Goal: Task Accomplishment & Management: Manage account settings

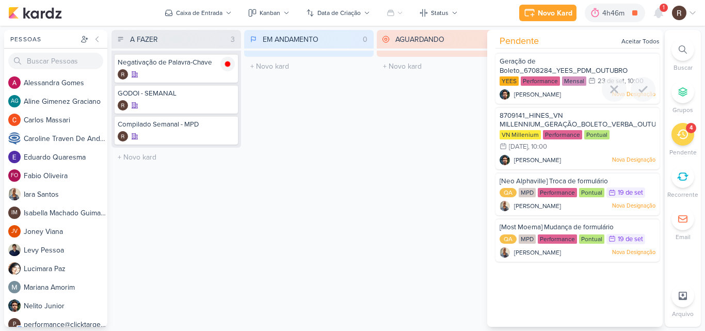
scroll to position [729, 0]
click at [661, 12] on icon at bounding box center [659, 12] width 8 height 9
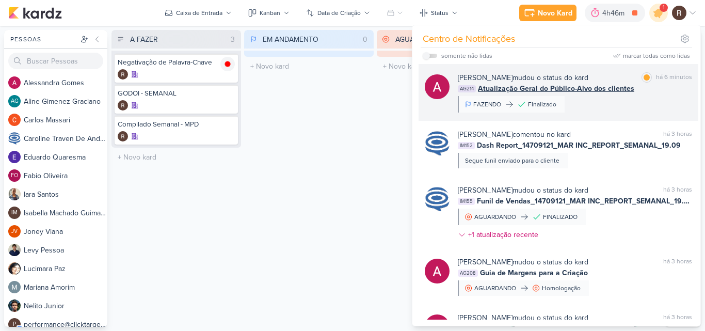
click at [646, 96] on div "[PERSON_NAME] mudou o status do kard marcar como lida há 6 minutos AG214 Atuali…" at bounding box center [575, 92] width 234 height 40
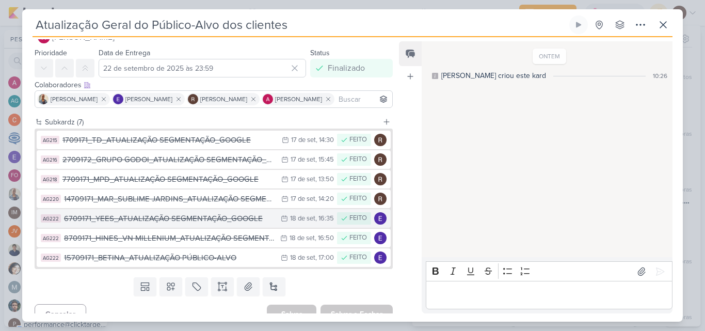
scroll to position [37, 0]
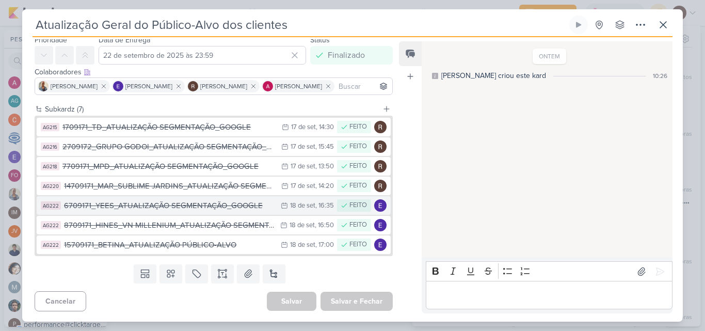
click at [350, 207] on div "FEITO" at bounding box center [359, 205] width 18 height 10
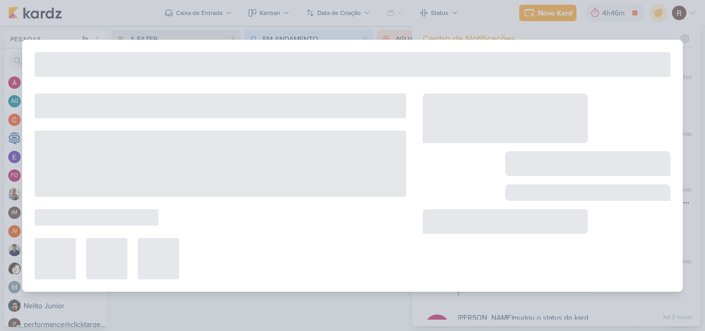
type input "6709171_YEES_ATUALIZAÇÃO SEGMENTAÇÃO_GOOGLE"
type input "[DATE] 16:35"
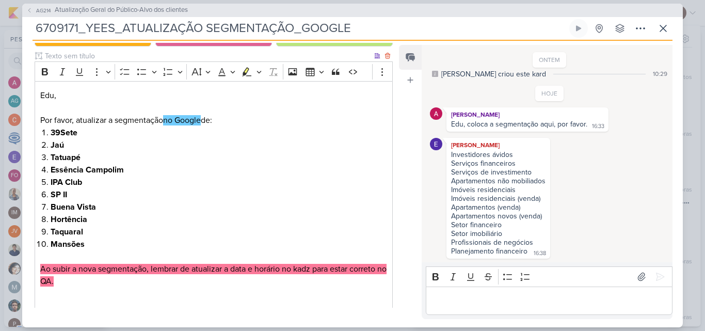
scroll to position [207, 0]
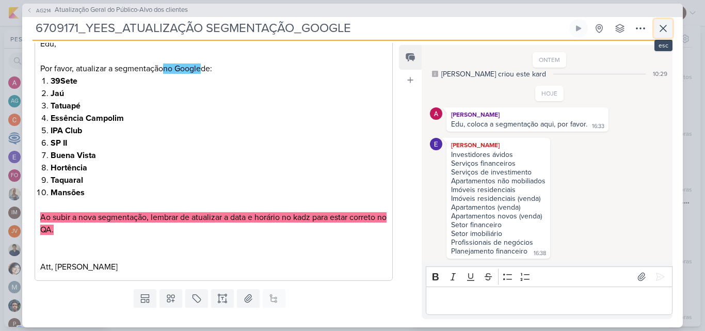
click at [669, 30] on icon at bounding box center [663, 28] width 12 height 12
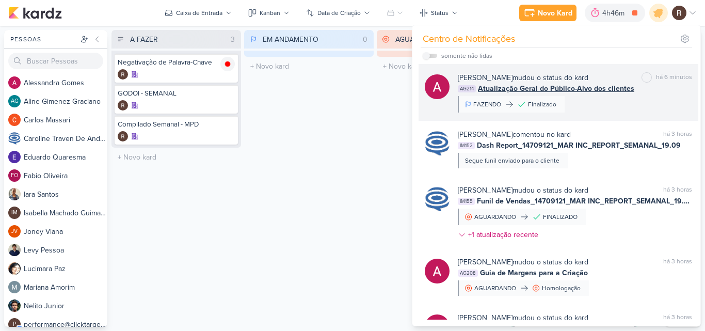
click at [519, 79] on div "[PERSON_NAME] mudou o status do kard" at bounding box center [523, 77] width 131 height 11
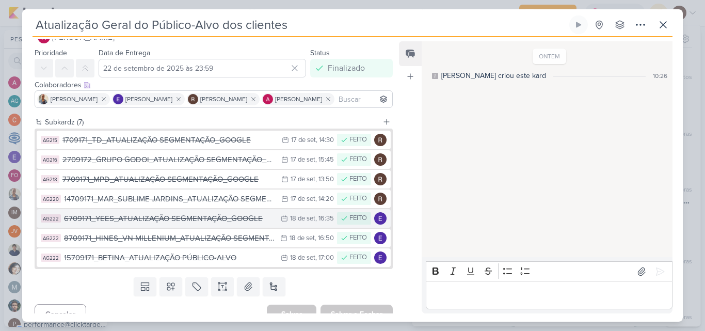
scroll to position [37, 0]
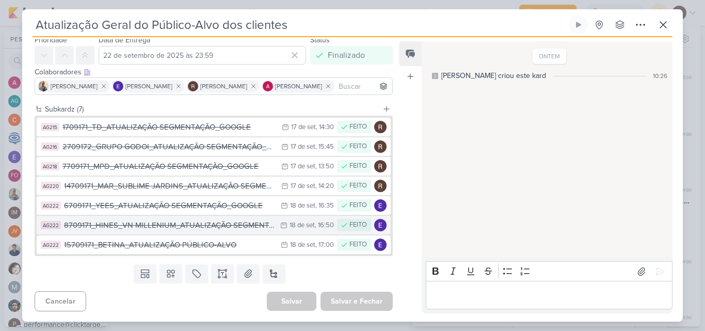
click at [193, 224] on div "8709171_HINES_VN MILLENIUM_ATUALIZAÇÃO SEGMENTAÇÃO_GOOGLE" at bounding box center [169, 225] width 211 height 12
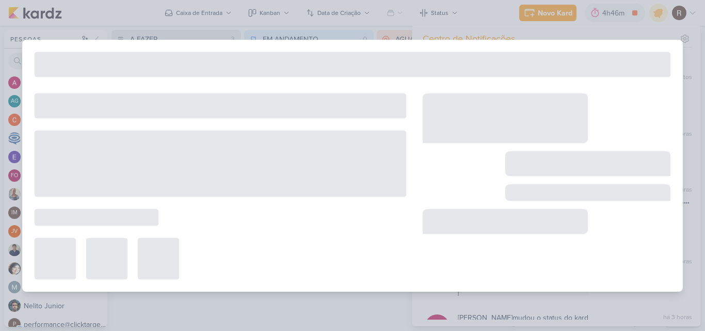
type input "8709171_HINES_VN MILLENIUM_ATUALIZAÇÃO SEGMENTAÇÃO_GOOGLE"
type input "[DATE] 16:50"
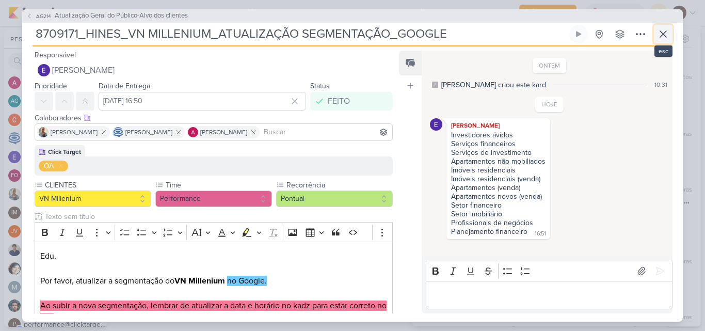
click at [663, 35] on icon at bounding box center [664, 34] width 6 height 6
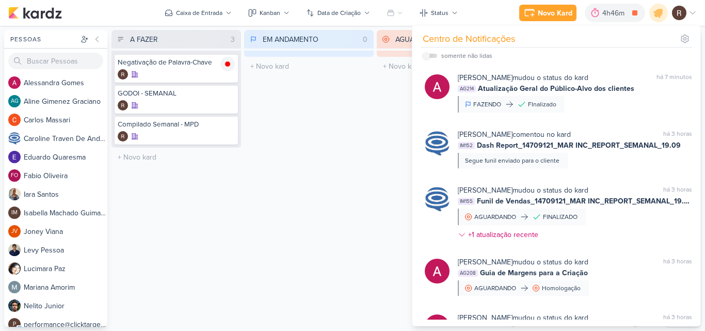
click at [319, 161] on div "EM ANDAMENTO 0 Mover Para Esquerda Mover Para Direita [GEOGRAPHIC_DATA] O títul…" at bounding box center [309, 178] width 130 height 297
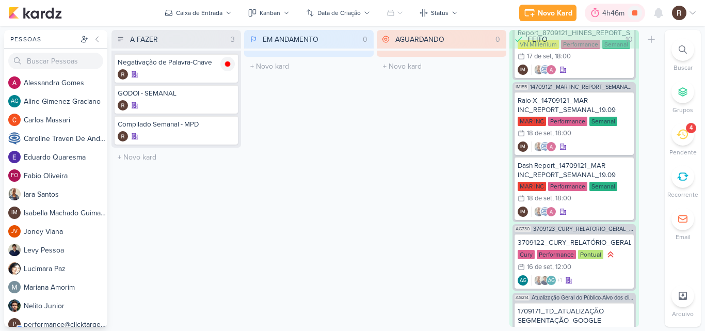
click at [593, 17] on icon at bounding box center [595, 13] width 10 height 10
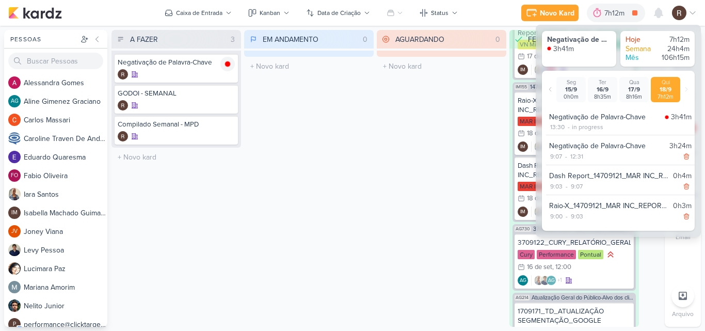
click at [372, 123] on div "EM ANDAMENTO 0 Mover Para Esquerda Mover Para Direita [GEOGRAPHIC_DATA] O títul…" at bounding box center [309, 178] width 130 height 297
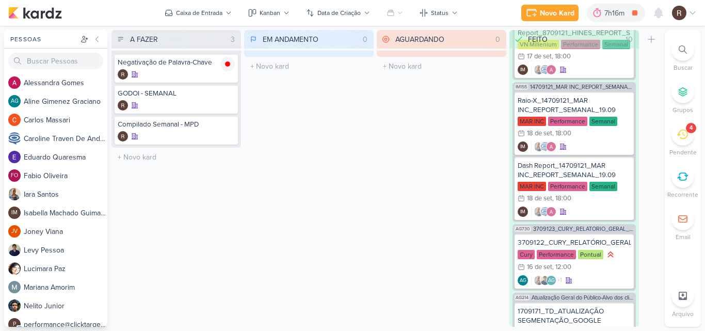
click at [684, 138] on icon at bounding box center [682, 134] width 11 height 11
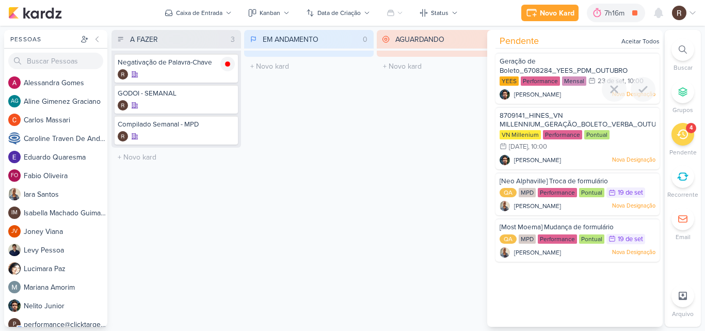
click at [544, 95] on span "[PERSON_NAME]" at bounding box center [537, 94] width 47 height 9
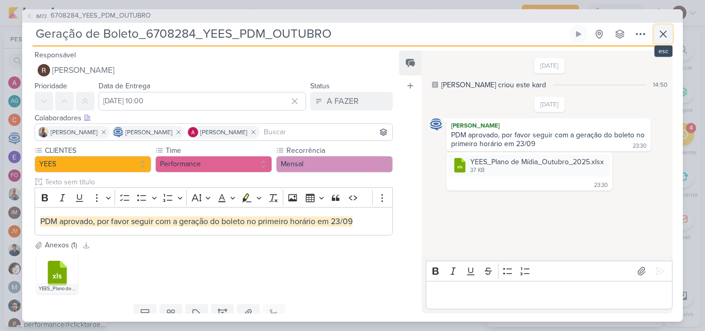
click at [658, 34] on icon at bounding box center [663, 34] width 12 height 12
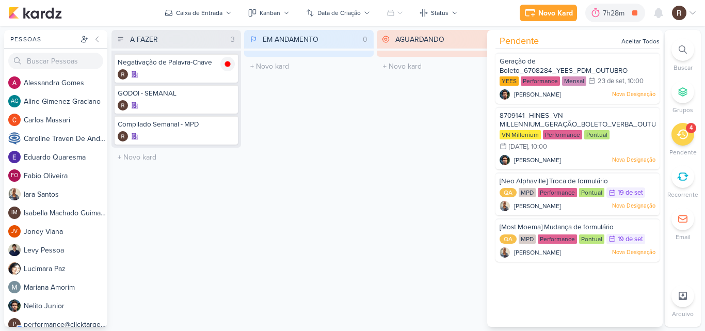
click at [423, 151] on div "AGUARDANDO 0 Mover Para Esquerda Mover Para Direita [GEOGRAPHIC_DATA] O título …" at bounding box center [442, 178] width 130 height 297
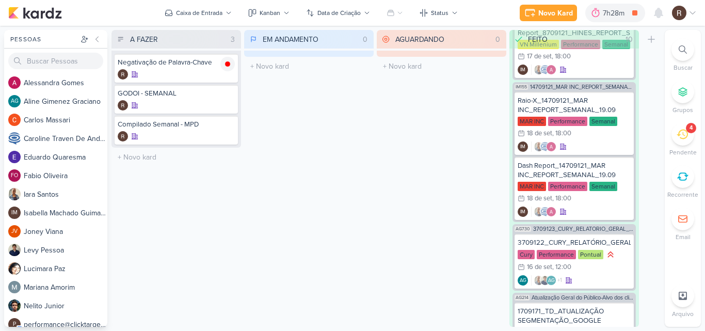
click at [676, 133] on div "4" at bounding box center [683, 134] width 23 height 23
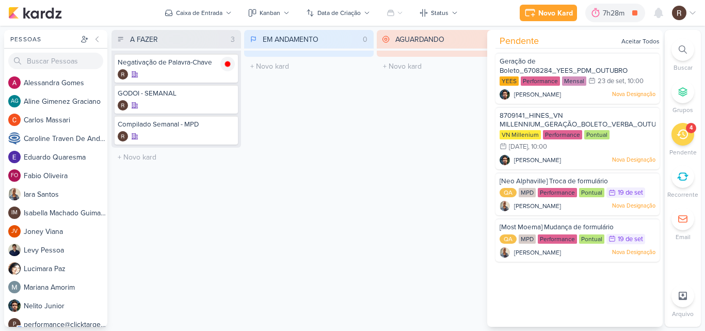
click at [420, 145] on div "AGUARDANDO 0 Mover Para Esquerda Mover Para Direita [GEOGRAPHIC_DATA] O título …" at bounding box center [442, 178] width 130 height 297
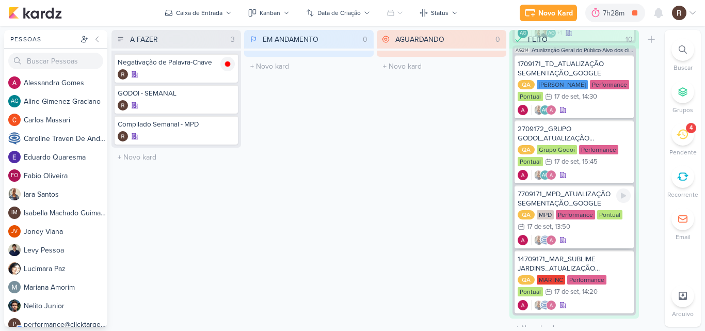
scroll to position [987, 0]
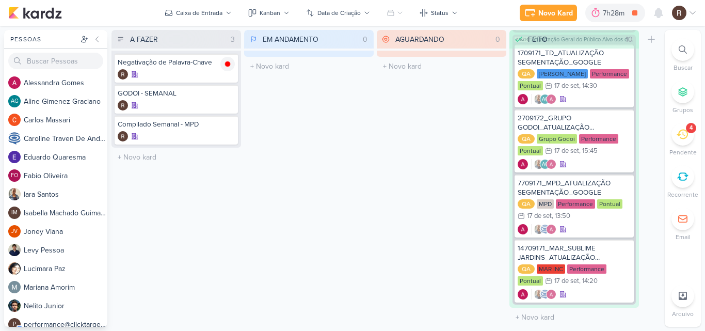
click at [445, 141] on div "AGUARDANDO 0 Mover Para Esquerda Mover Para Direita [GEOGRAPHIC_DATA] O título …" at bounding box center [442, 178] width 130 height 297
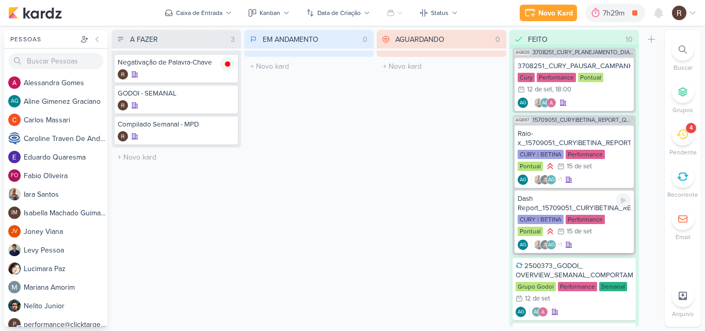
scroll to position [0, 0]
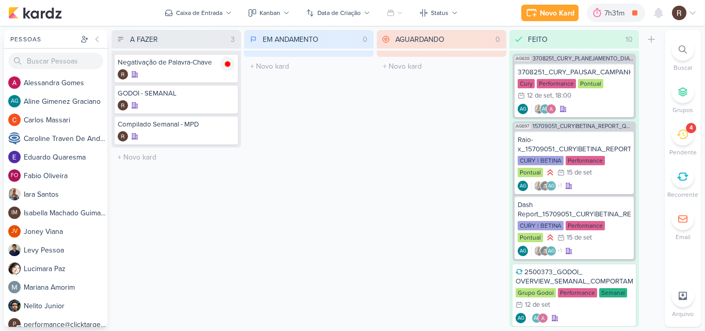
click at [340, 236] on div "EM ANDAMENTO 0 Mover Para Esquerda Mover Para Direita [GEOGRAPHIC_DATA] O títul…" at bounding box center [309, 178] width 130 height 297
click at [685, 144] on div "4" at bounding box center [683, 134] width 23 height 23
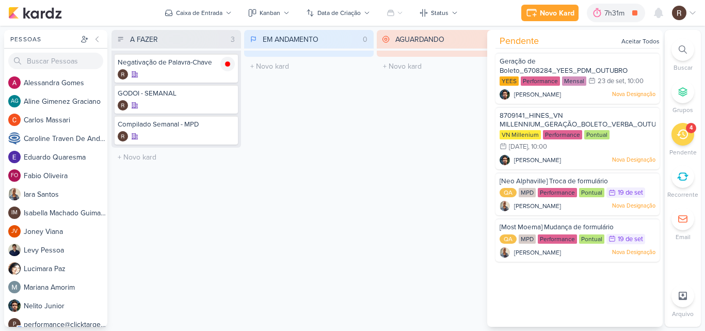
click at [391, 175] on div "AGUARDANDO 0 Mover Para Esquerda Mover Para Direita [GEOGRAPHIC_DATA] O título …" at bounding box center [442, 178] width 130 height 297
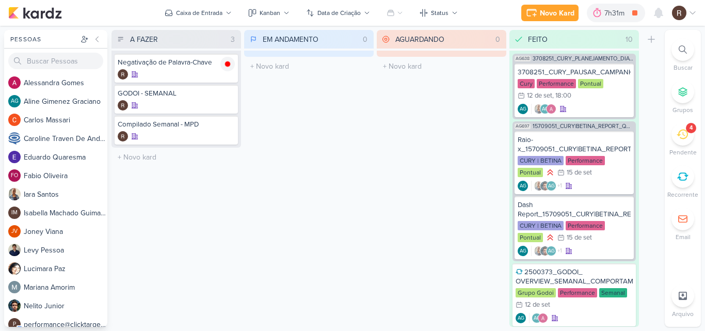
click at [434, 146] on div "AGUARDANDO 0 Mover Para Esquerda Mover Para Direita [GEOGRAPHIC_DATA] O título …" at bounding box center [442, 178] width 130 height 297
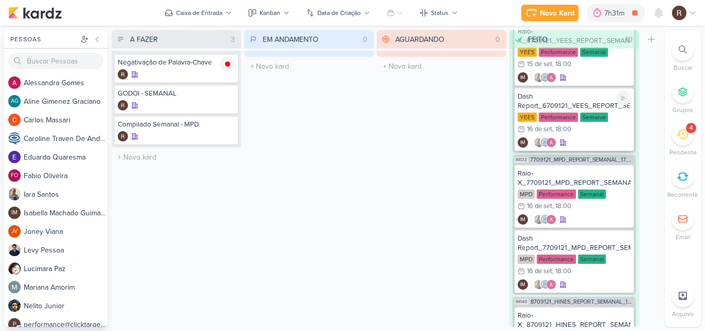
scroll to position [516, 0]
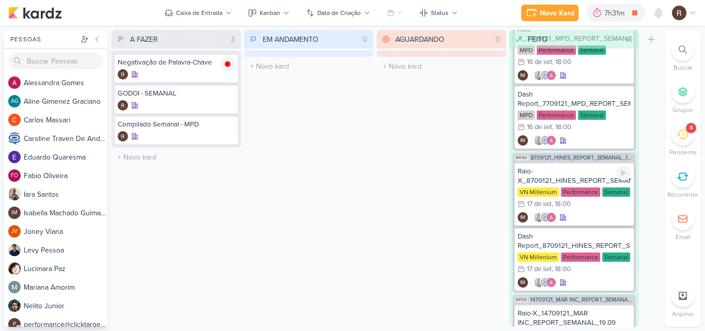
click at [587, 215] on div "IM" at bounding box center [574, 217] width 113 height 10
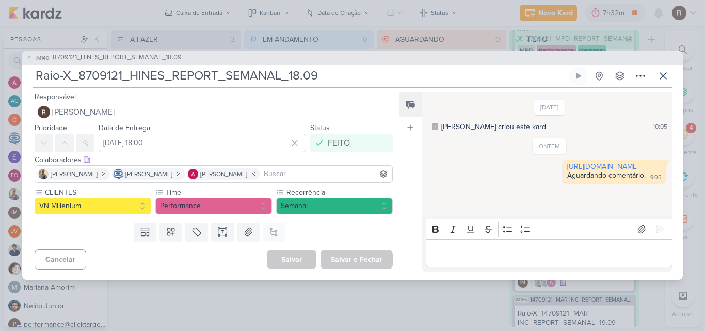
click at [465, 287] on div "IM140 8709121_HINES_REPORT_SEMANAL_18.09 Raio-X_8709121_HINES_REPORT_SEMANAL_18…" at bounding box center [352, 165] width 705 height 331
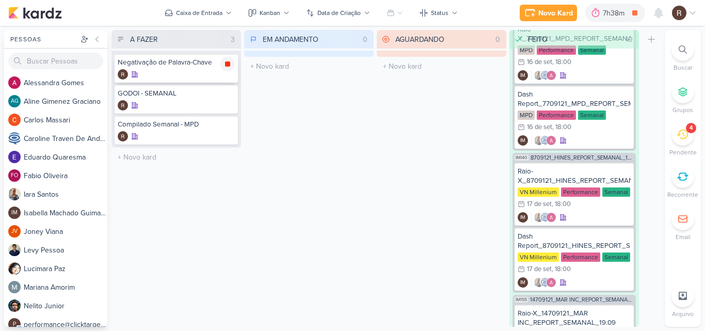
click at [226, 64] on icon at bounding box center [227, 63] width 5 height 5
click at [684, 136] on icon at bounding box center [682, 134] width 11 height 11
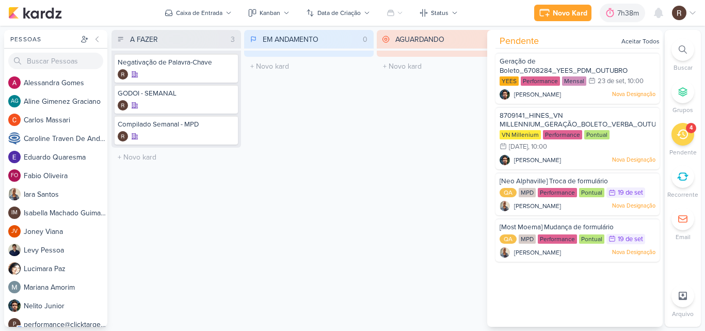
click at [463, 216] on div "AGUARDANDO 0 Mover Para Esquerda Mover Para Direita [GEOGRAPHIC_DATA] O título …" at bounding box center [442, 178] width 130 height 297
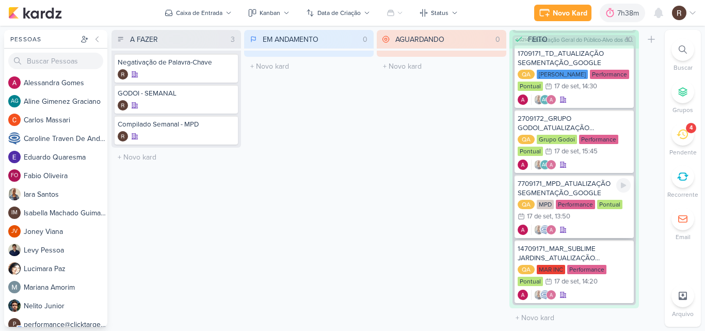
scroll to position [987, 0]
click at [573, 126] on div "2709172_GRUPO GODOI_ATUALIZAÇÃO SEGMENTAÇÃO_GOOGLE" at bounding box center [574, 123] width 113 height 19
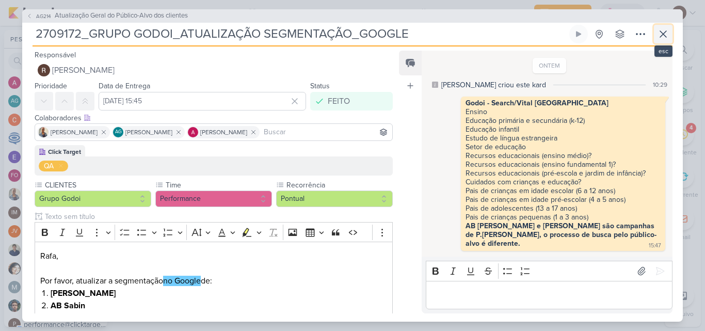
click at [661, 39] on icon at bounding box center [663, 34] width 12 height 12
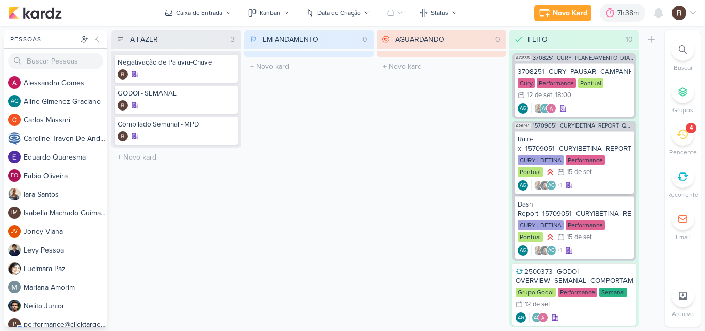
scroll to position [0, 0]
click at [591, 75] on div "3708251_CURY_PAUSAR_CAMPANHA_DIA"C"_TIKTOK" at bounding box center [574, 72] width 113 height 9
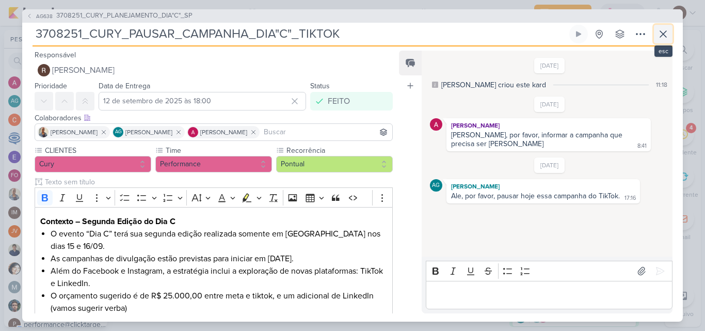
click at [660, 39] on icon at bounding box center [663, 34] width 12 height 12
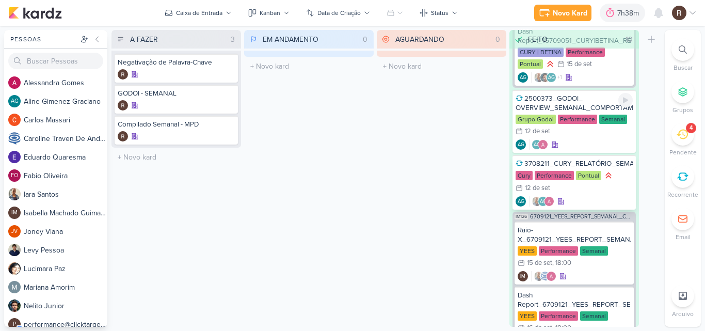
scroll to position [207, 0]
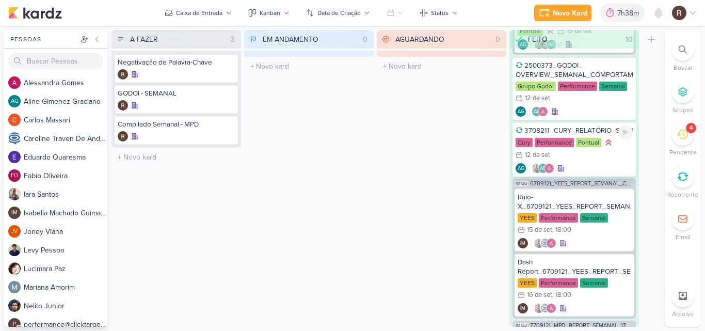
click at [590, 155] on div "Cury Performance Pontual 12/9 [DATE]" at bounding box center [574, 149] width 117 height 24
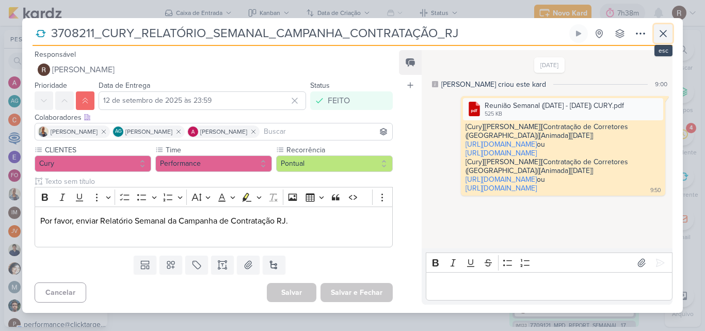
click at [660, 35] on icon at bounding box center [663, 33] width 12 height 12
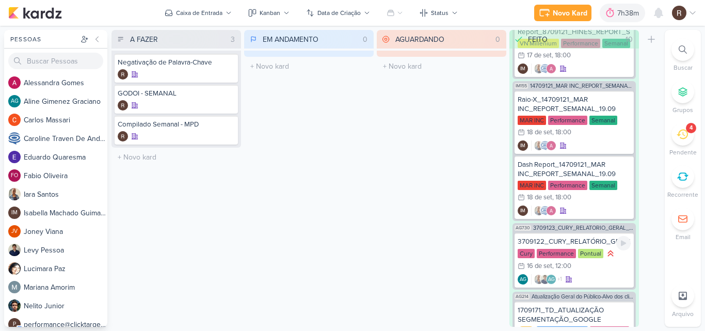
scroll to position [729, 0]
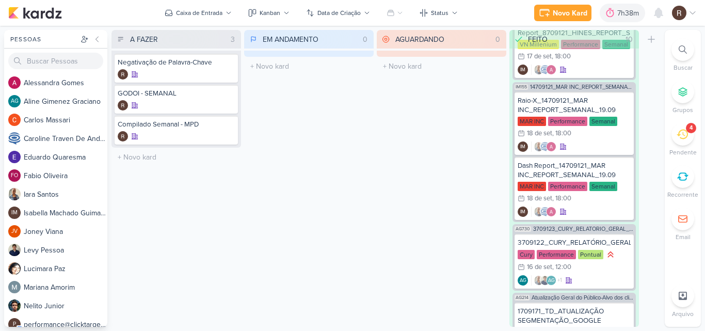
click at [685, 299] on icon at bounding box center [683, 296] width 8 height 8
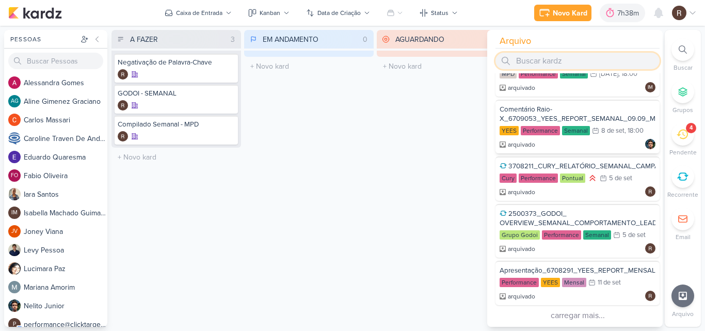
scroll to position [918, 0]
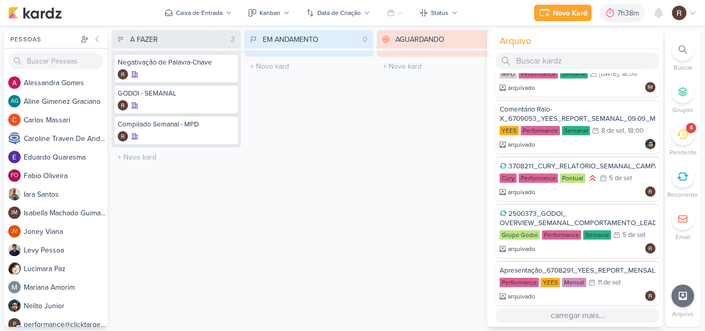
click at [594, 315] on button "carregar mais..." at bounding box center [578, 315] width 164 height 14
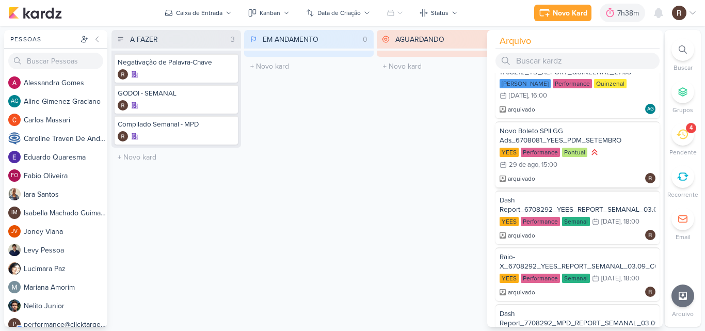
scroll to position [1899, 0]
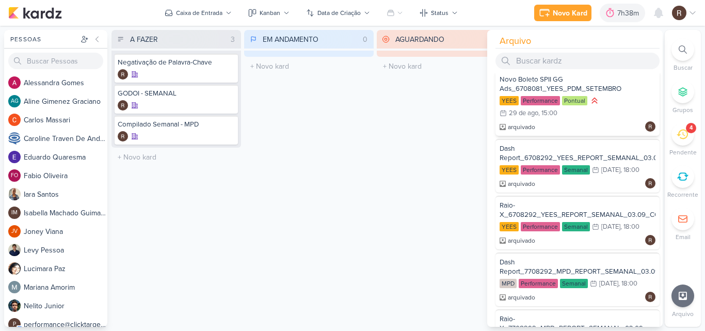
click at [576, 93] on div "Novo Boleto SPII GG Ads_6708081_YEES_PDM_SETEMBRO" at bounding box center [578, 84] width 156 height 19
